Goal: Navigation & Orientation: Understand site structure

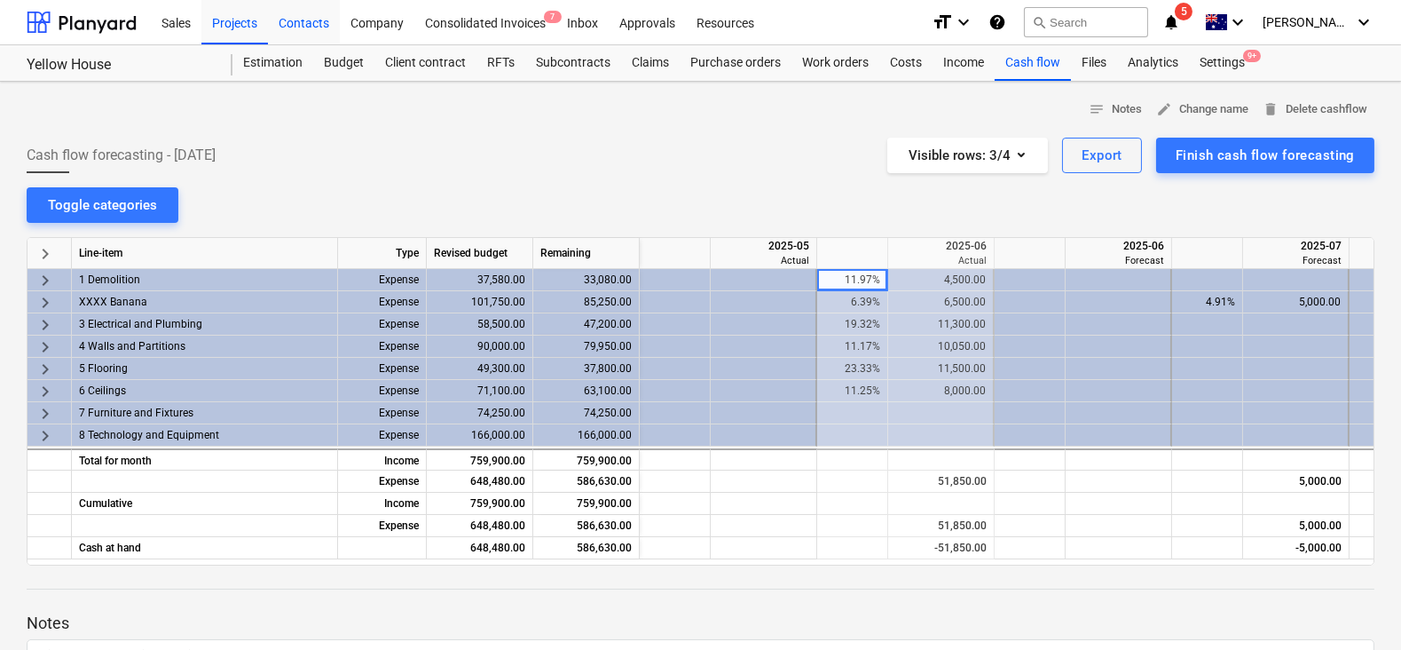
click at [326, 26] on div "Contacts" at bounding box center [304, 21] width 72 height 45
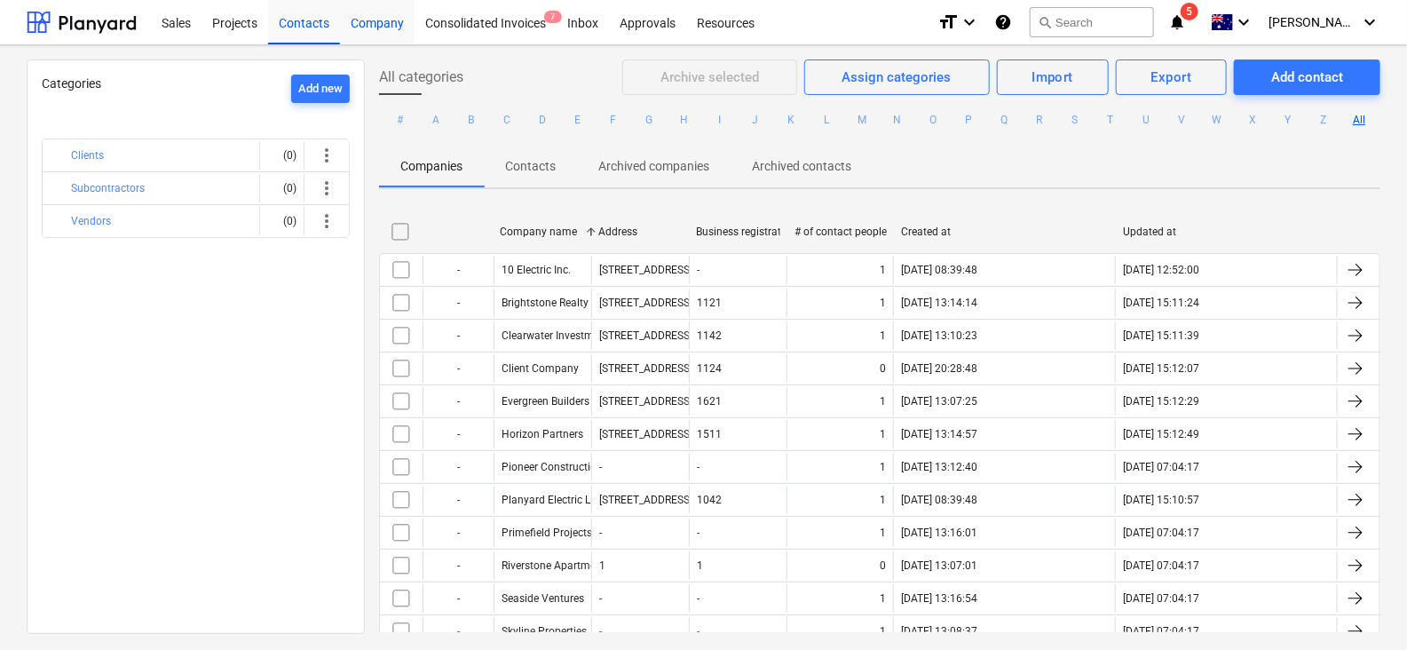
click at [346, 25] on div "Company" at bounding box center [377, 21] width 75 height 45
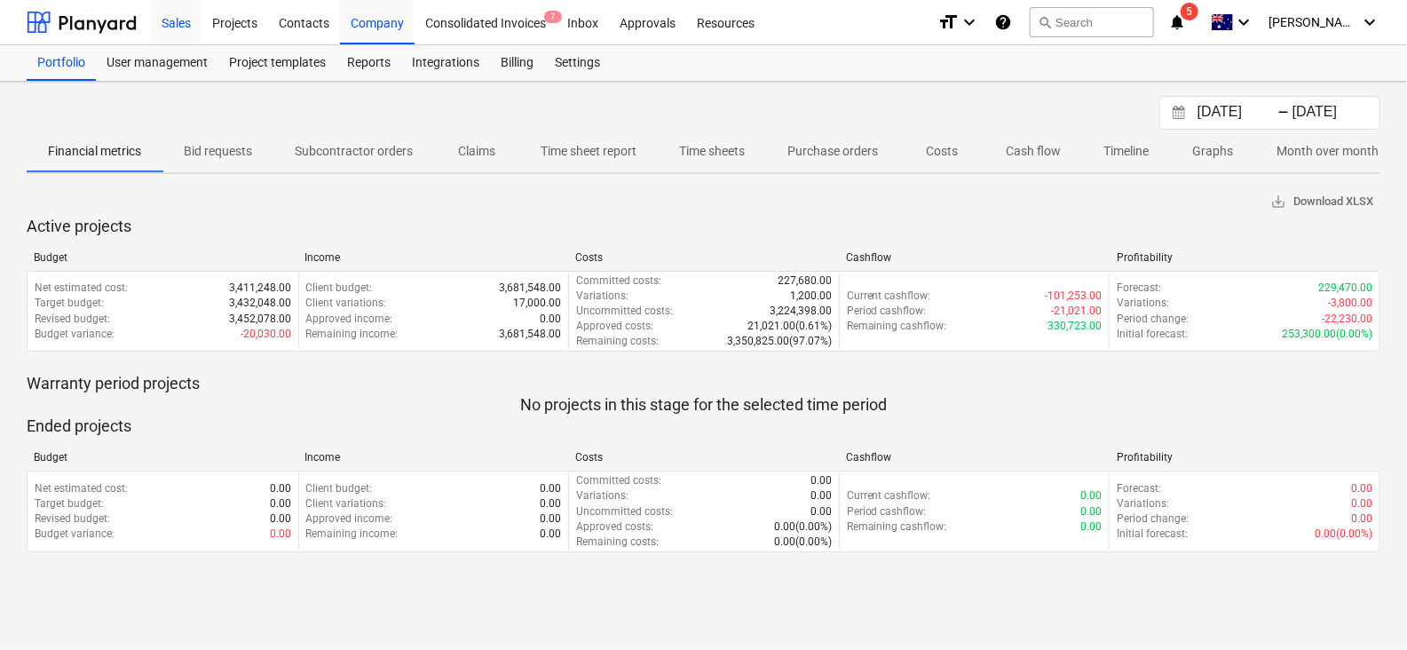
click at [200, 18] on div "Sales" at bounding box center [176, 21] width 51 height 45
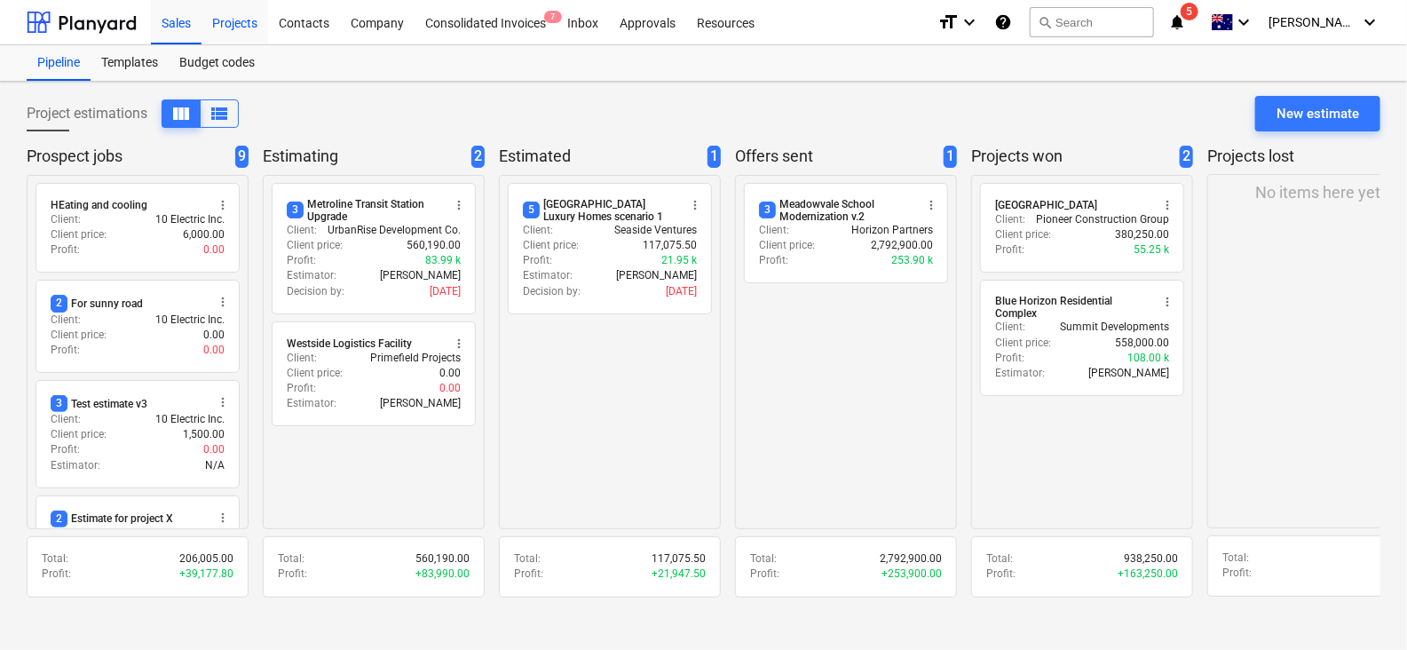
click at [224, 25] on div "Projects" at bounding box center [234, 21] width 67 height 45
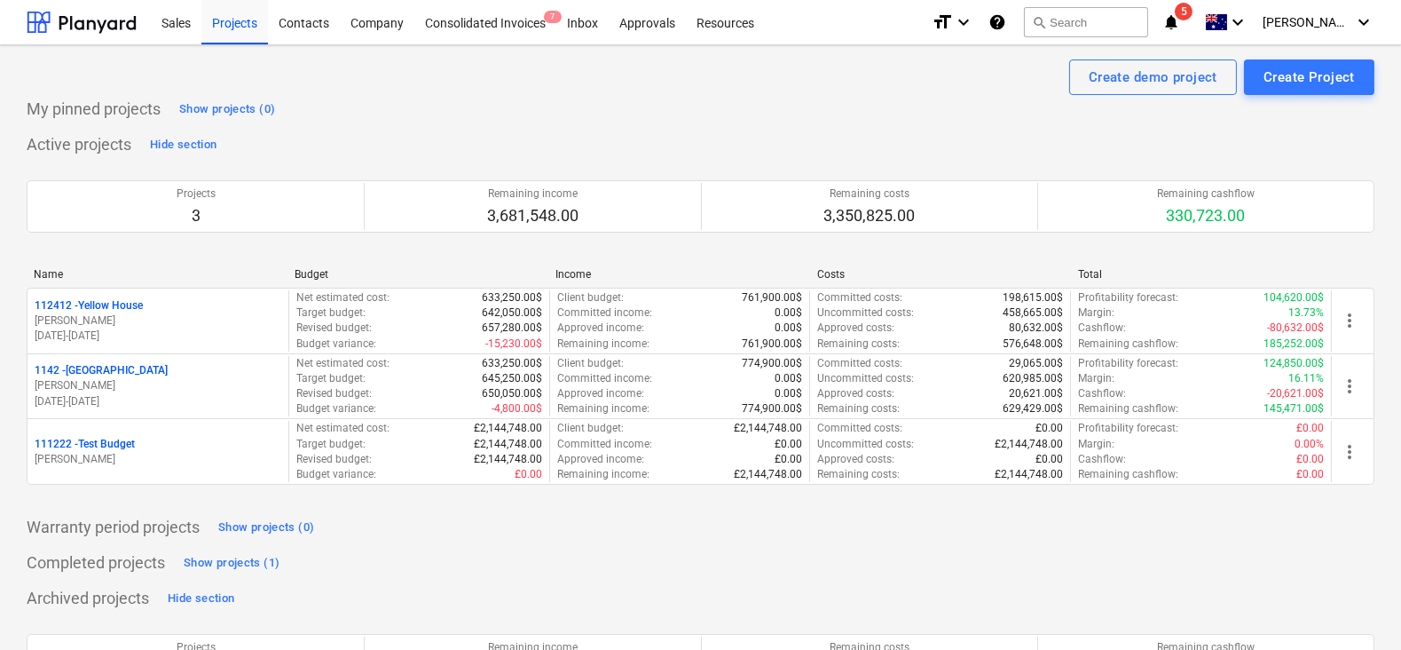
click at [1180, 32] on icon "notifications" at bounding box center [1172, 22] width 18 height 21
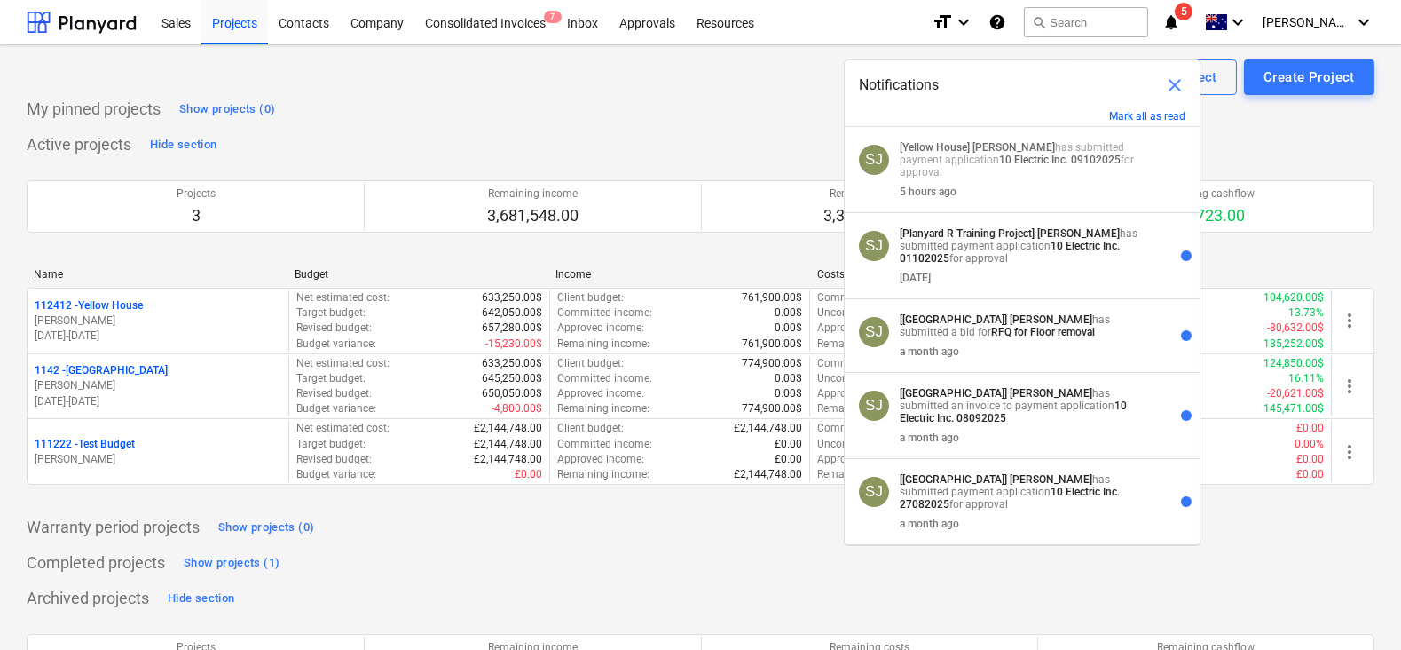
click at [714, 88] on div "Create demo project Create Project" at bounding box center [701, 77] width 1348 height 36
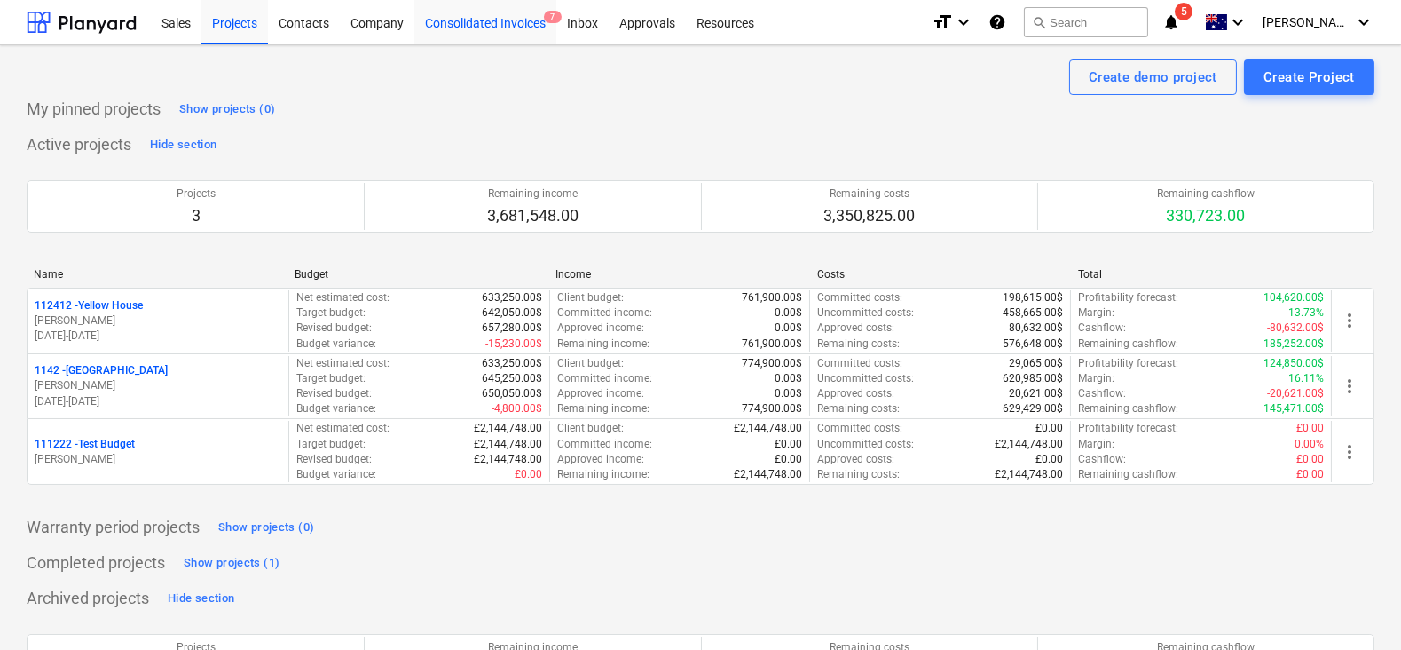
click at [514, 10] on div "Consolidated Invoices 7" at bounding box center [486, 21] width 142 height 45
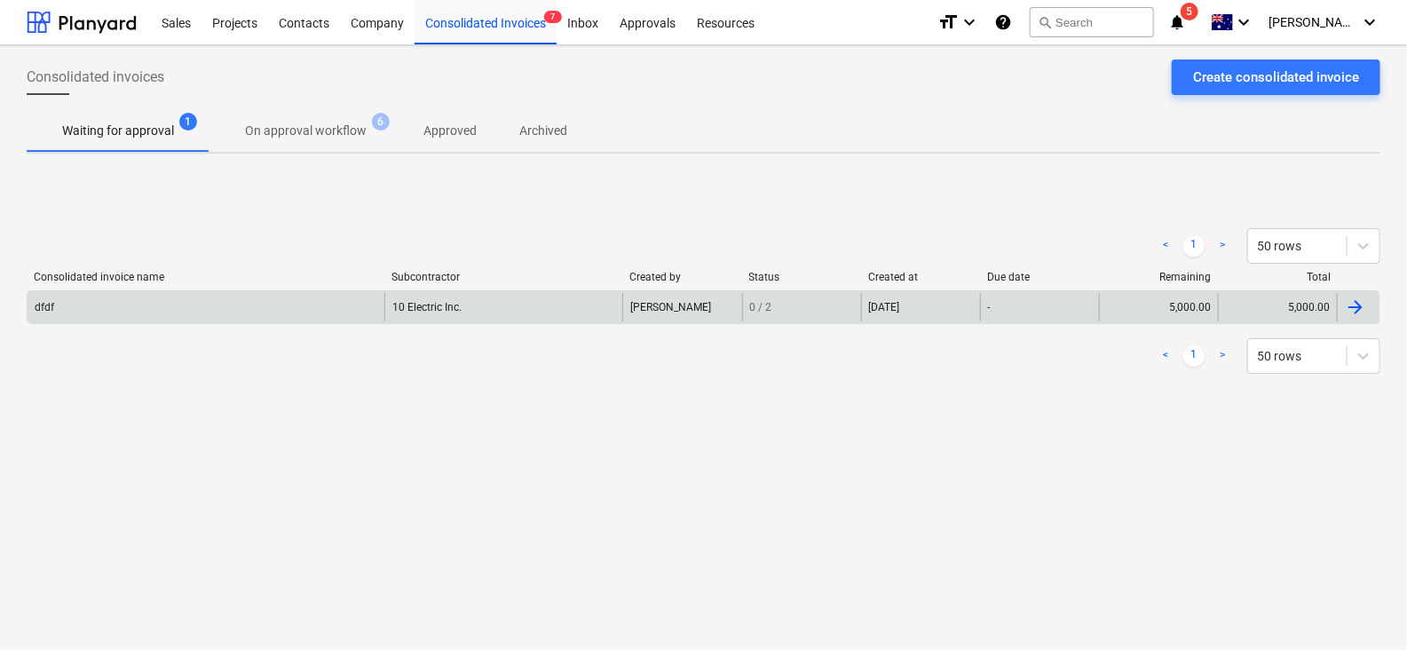
click at [270, 304] on div "dfdf" at bounding box center [206, 307] width 357 height 28
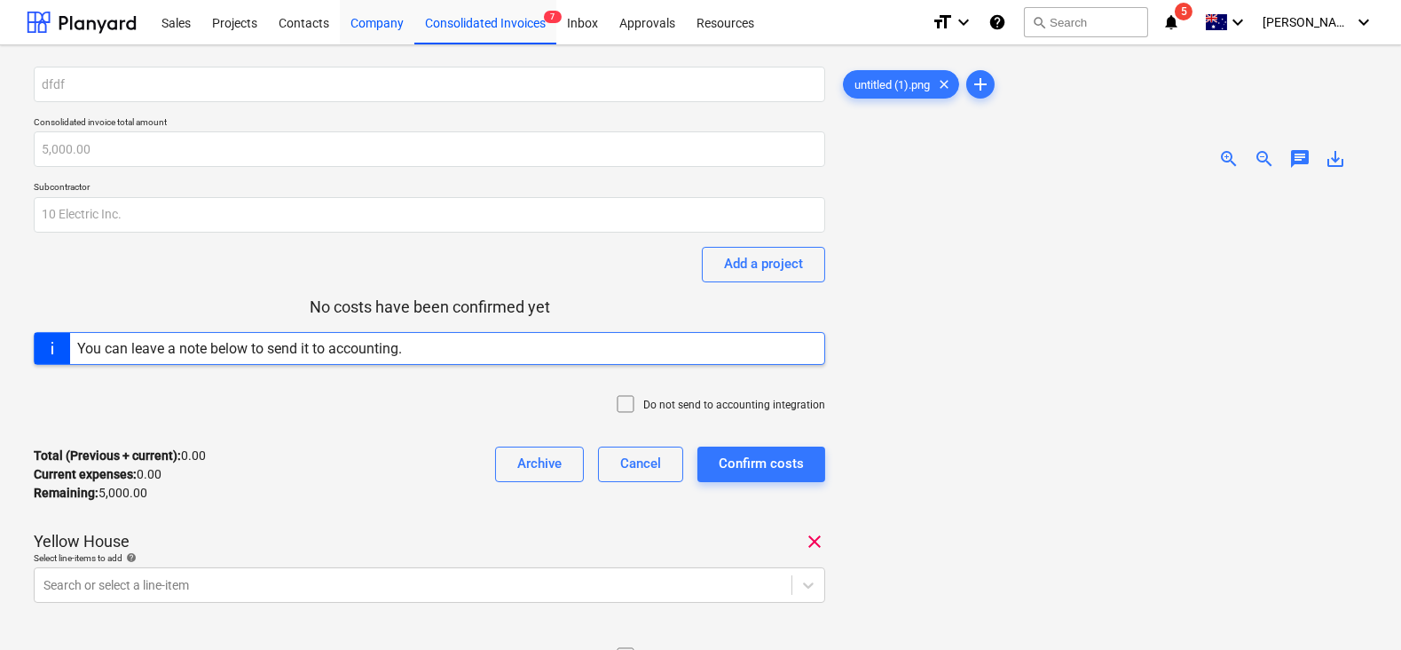
click at [382, 29] on div "Company" at bounding box center [377, 21] width 75 height 45
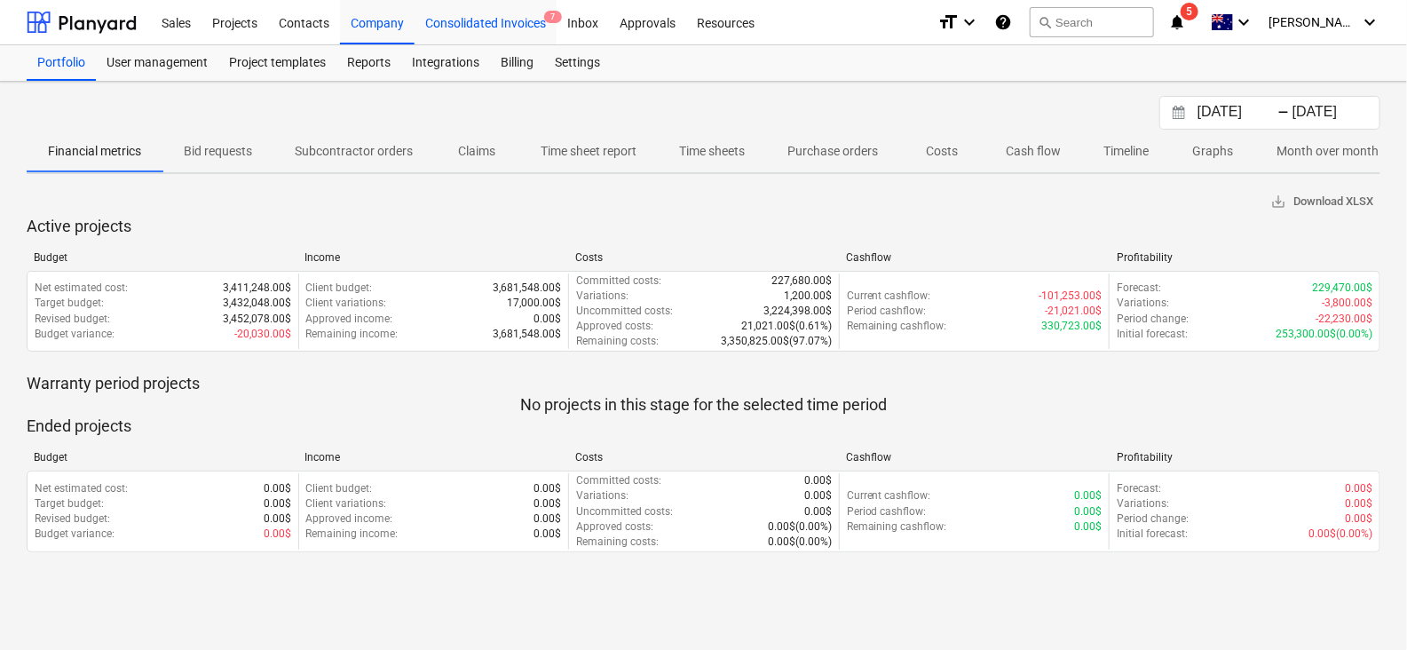
click at [510, 43] on div "Consolidated Invoices 7" at bounding box center [486, 21] width 142 height 45
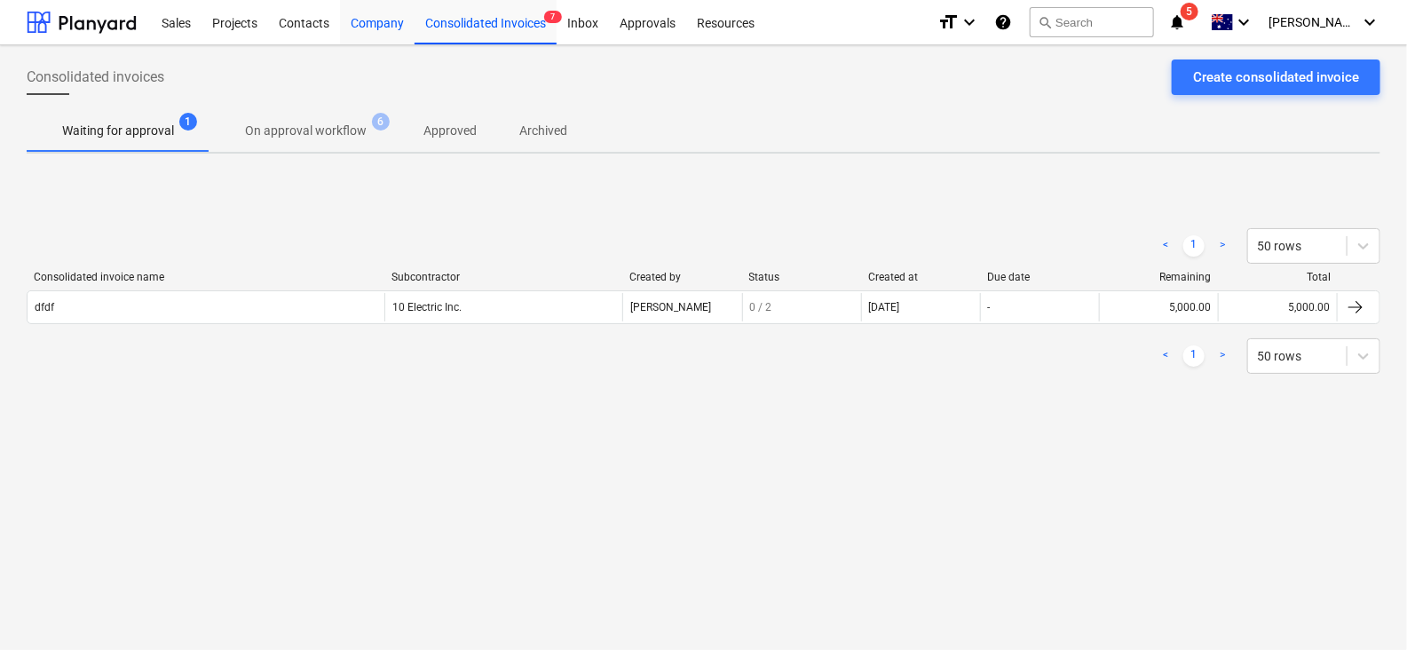
click at [399, 30] on div "Company" at bounding box center [377, 21] width 75 height 45
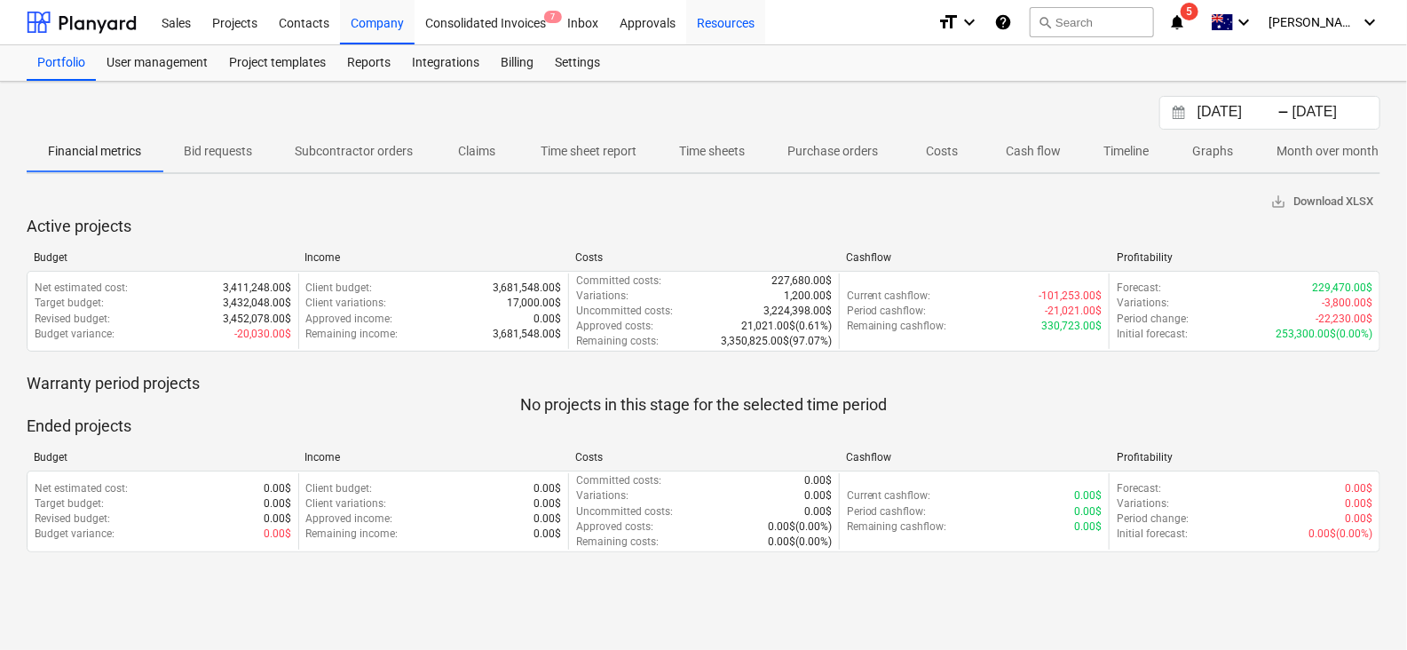
click at [723, 28] on div "Resources" at bounding box center [725, 21] width 79 height 45
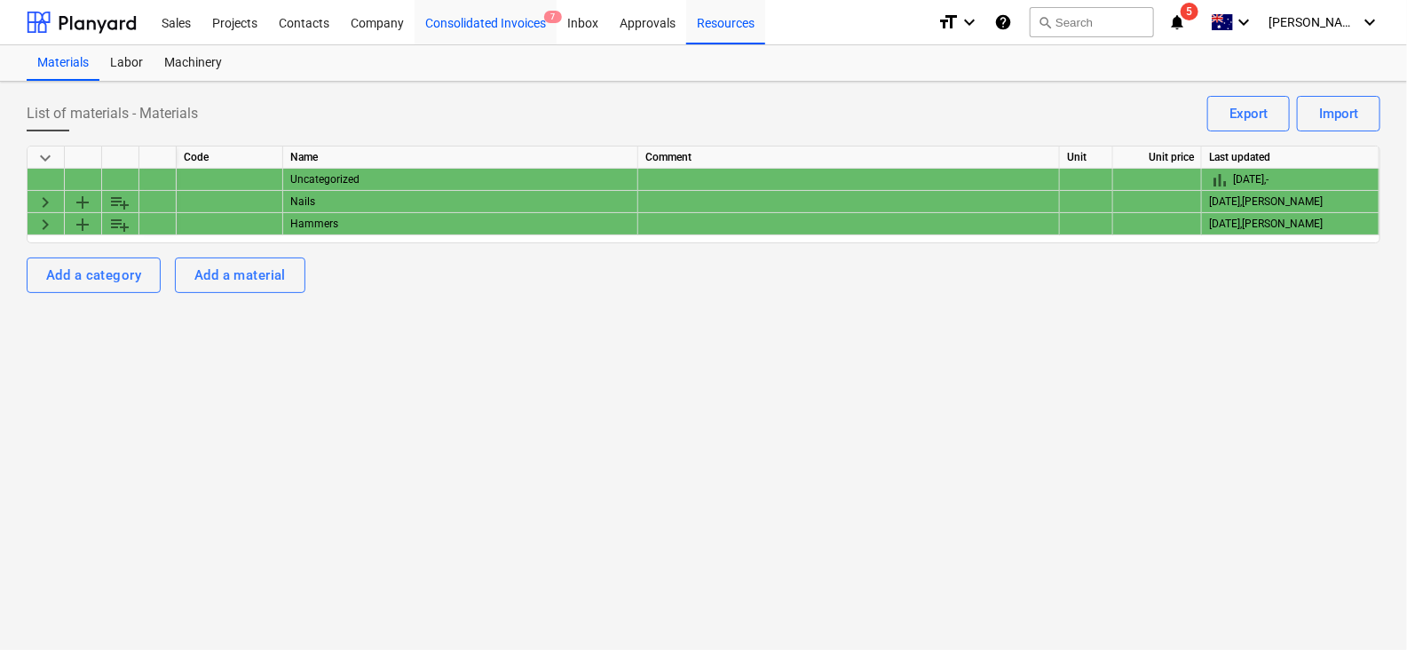
click at [415, 23] on div "Consolidated Invoices 7" at bounding box center [486, 21] width 142 height 45
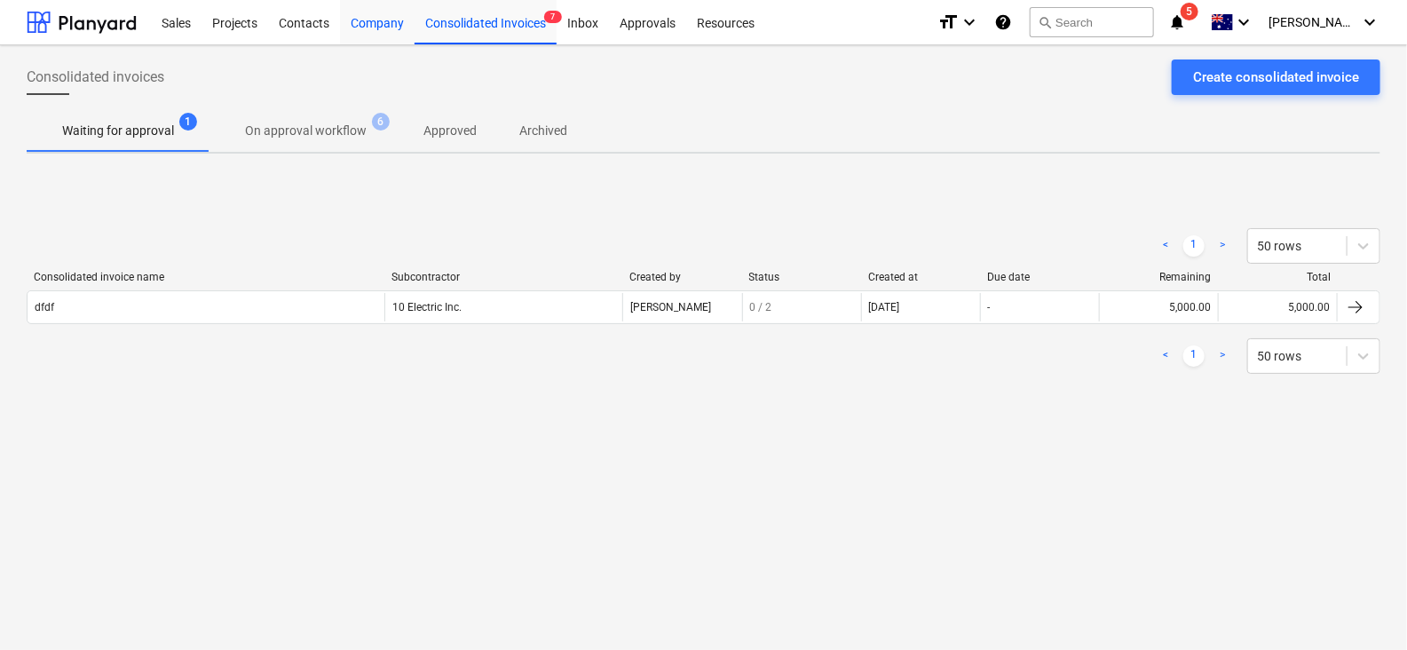
click at [391, 23] on div "Company" at bounding box center [377, 21] width 75 height 45
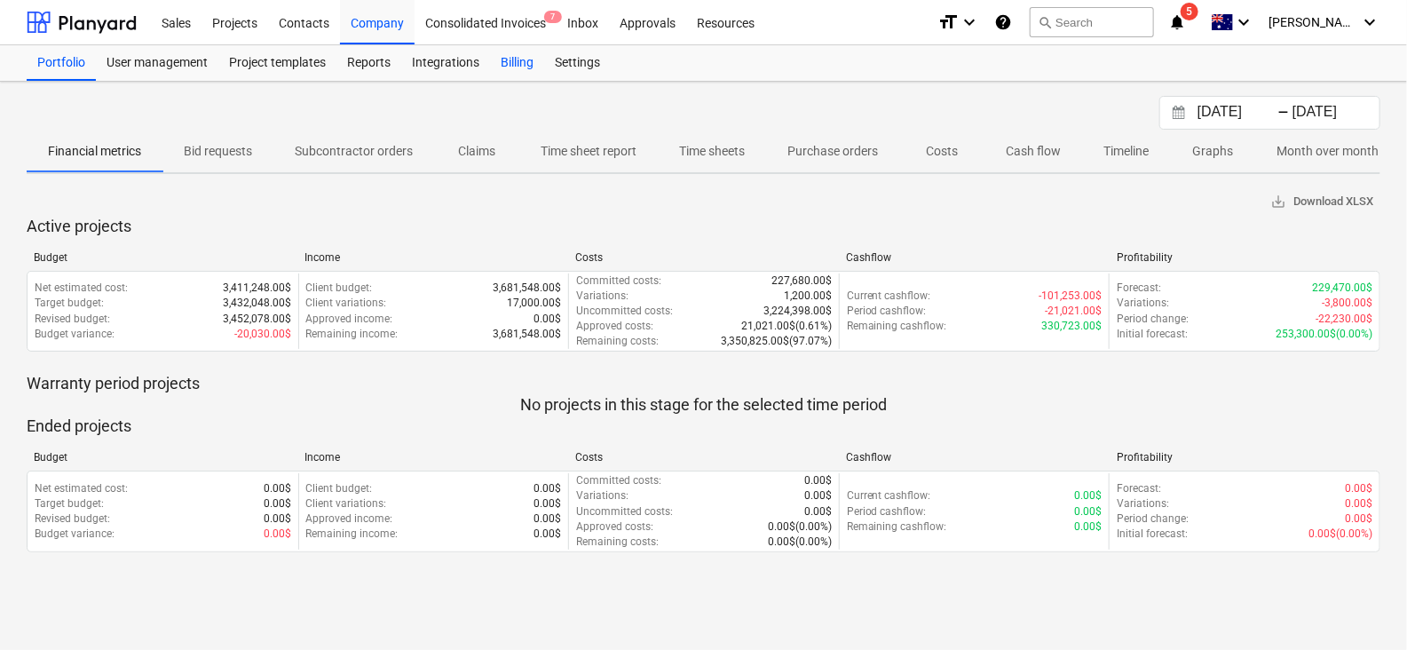
click at [525, 55] on div "Billing" at bounding box center [517, 63] width 54 height 36
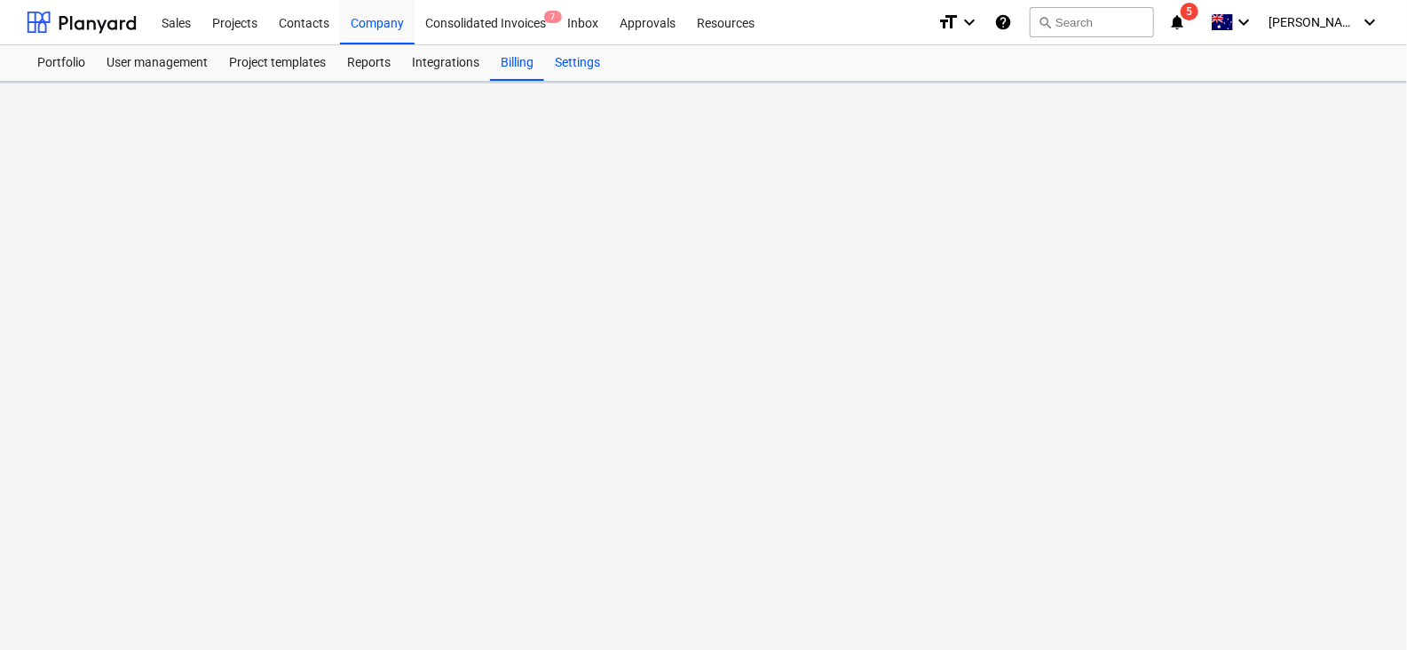
click at [562, 55] on div "Settings" at bounding box center [577, 63] width 67 height 36
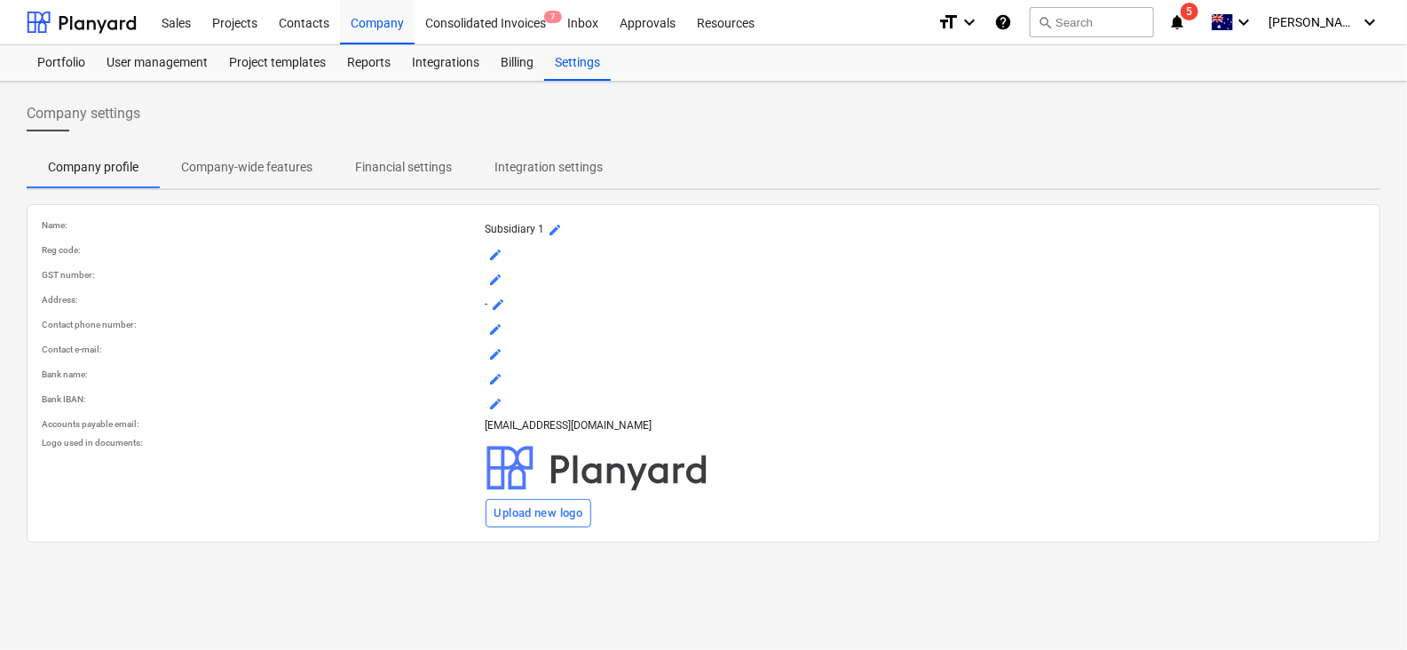
click at [228, 160] on p "Company-wide features" at bounding box center [246, 167] width 131 height 19
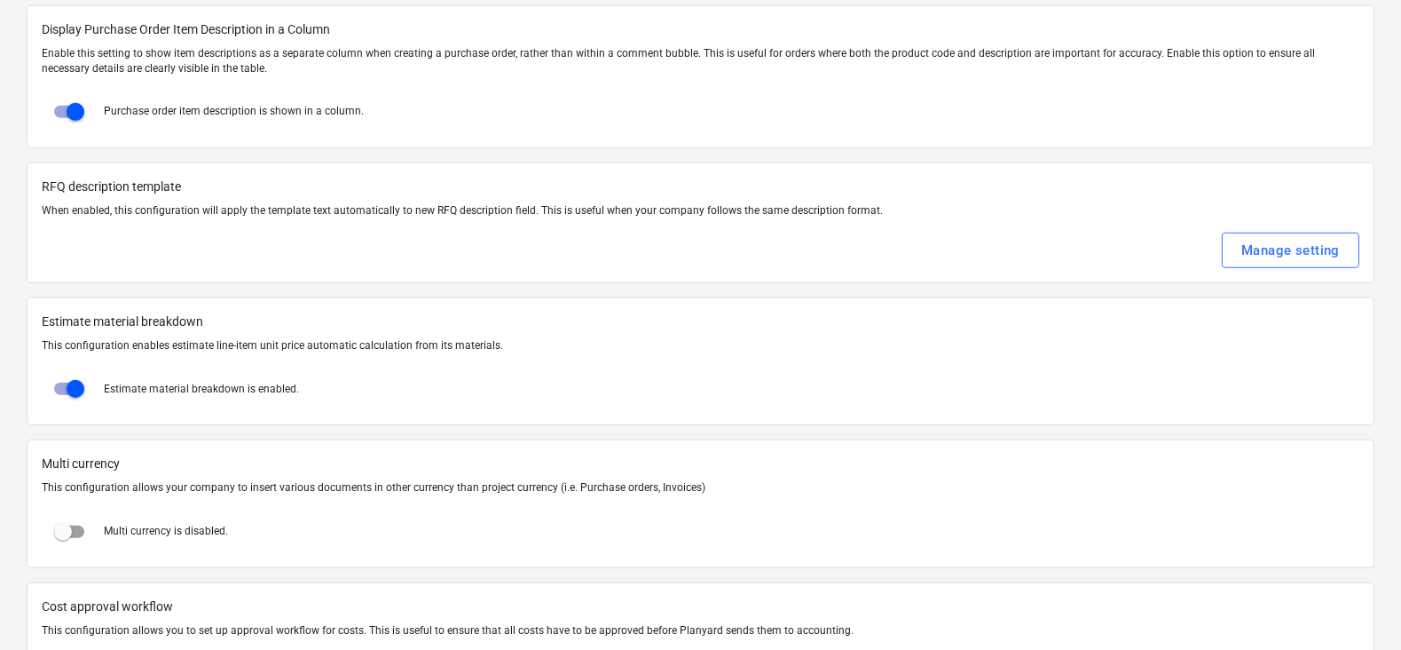
scroll to position [3241, 0]
